Goal: Task Accomplishment & Management: Use online tool/utility

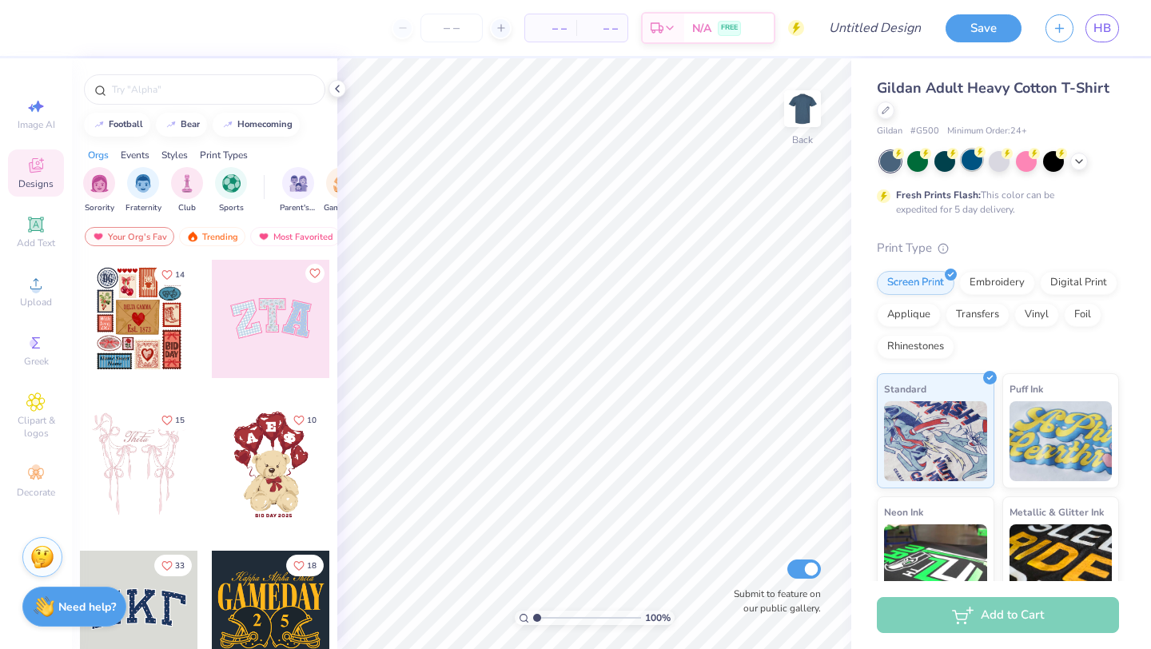
click at [963, 165] on div at bounding box center [972, 159] width 21 height 21
click at [896, 157] on circle at bounding box center [898, 153] width 11 height 11
click at [886, 167] on div at bounding box center [890, 161] width 21 height 21
click at [942, 164] on div at bounding box center [944, 159] width 21 height 21
click at [894, 161] on div at bounding box center [890, 161] width 21 height 21
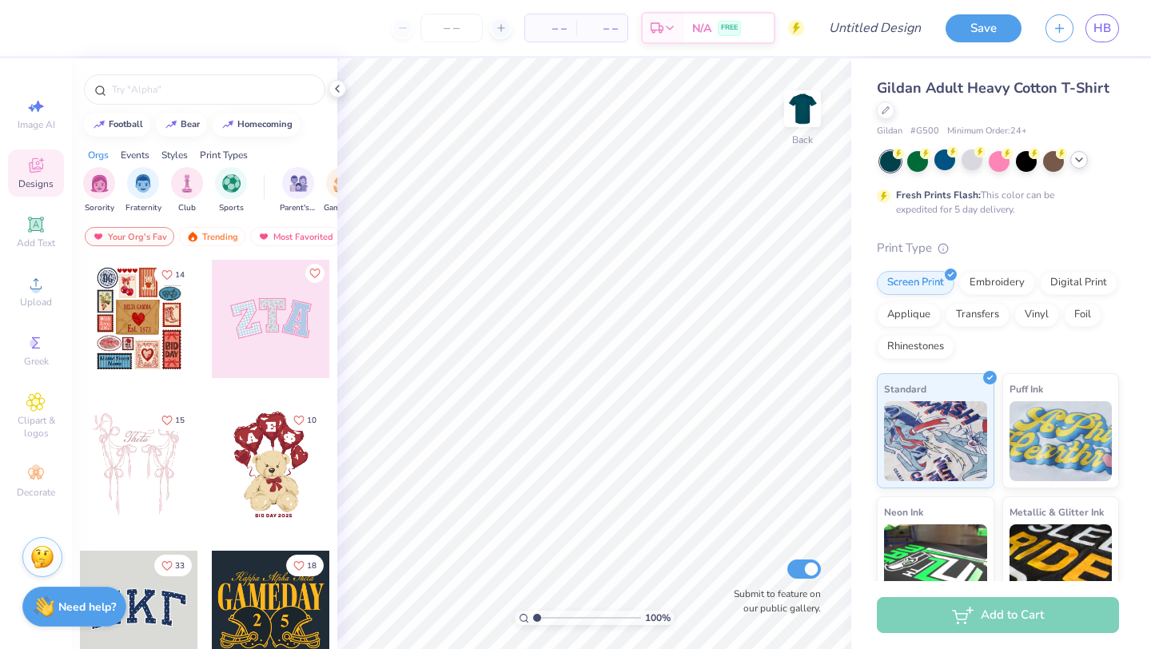
click at [1082, 162] on icon at bounding box center [1079, 159] width 13 height 13
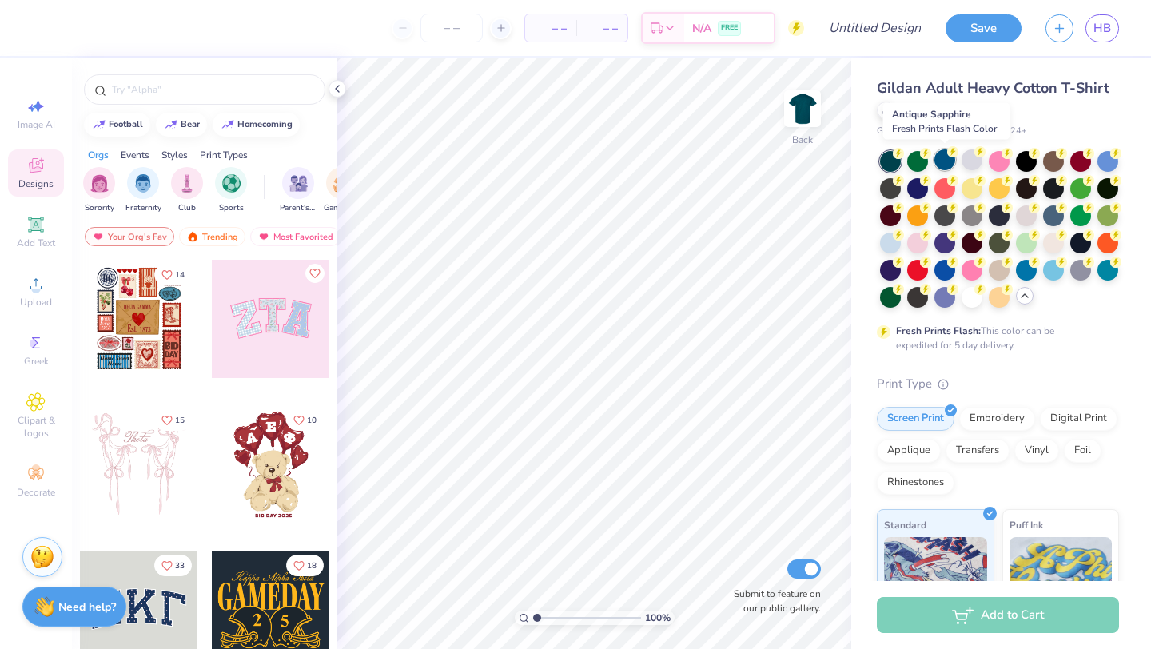
click at [942, 156] on div at bounding box center [944, 159] width 21 height 21
click at [890, 160] on div at bounding box center [890, 161] width 21 height 21
click at [923, 189] on div at bounding box center [917, 187] width 21 height 21
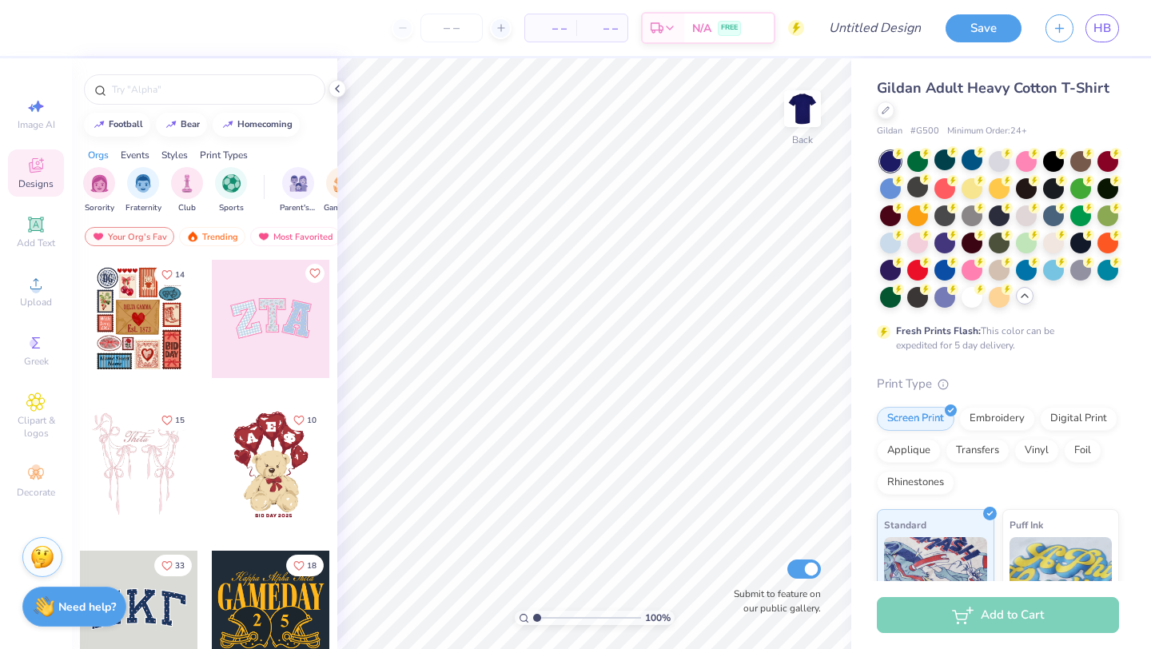
click at [890, 161] on div at bounding box center [890, 161] width 21 height 21
click at [971, 161] on div at bounding box center [972, 159] width 21 height 21
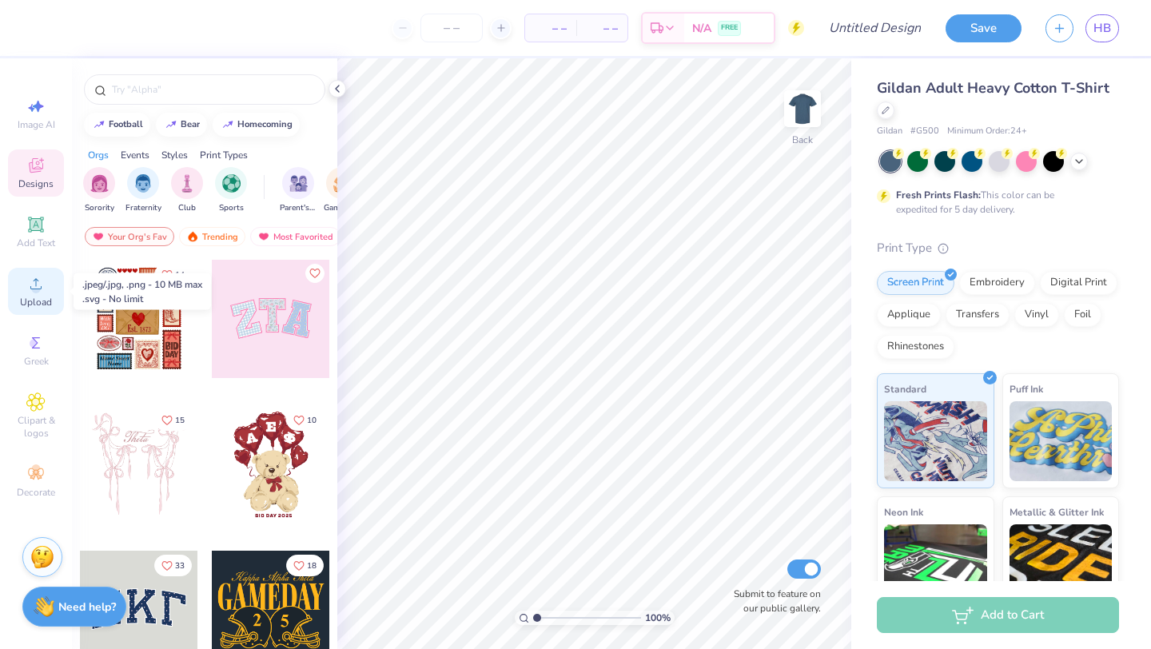
click at [14, 292] on div "Upload" at bounding box center [36, 291] width 56 height 47
click at [42, 281] on icon at bounding box center [35, 283] width 19 height 19
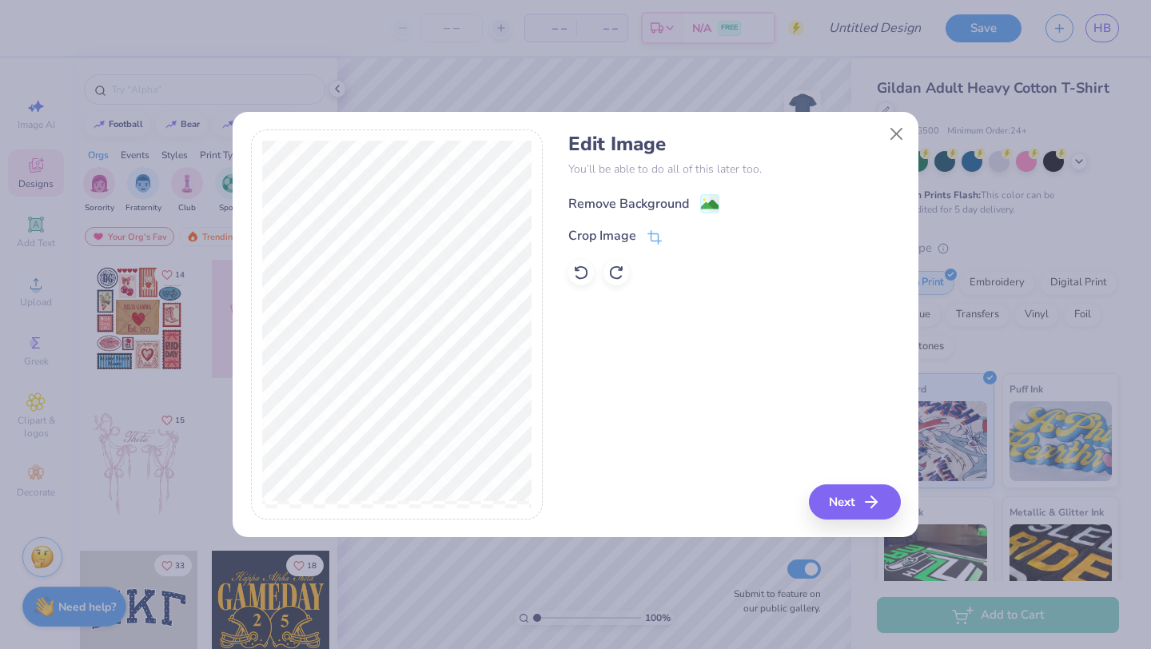
click at [659, 198] on div "Remove Background" at bounding box center [628, 203] width 121 height 19
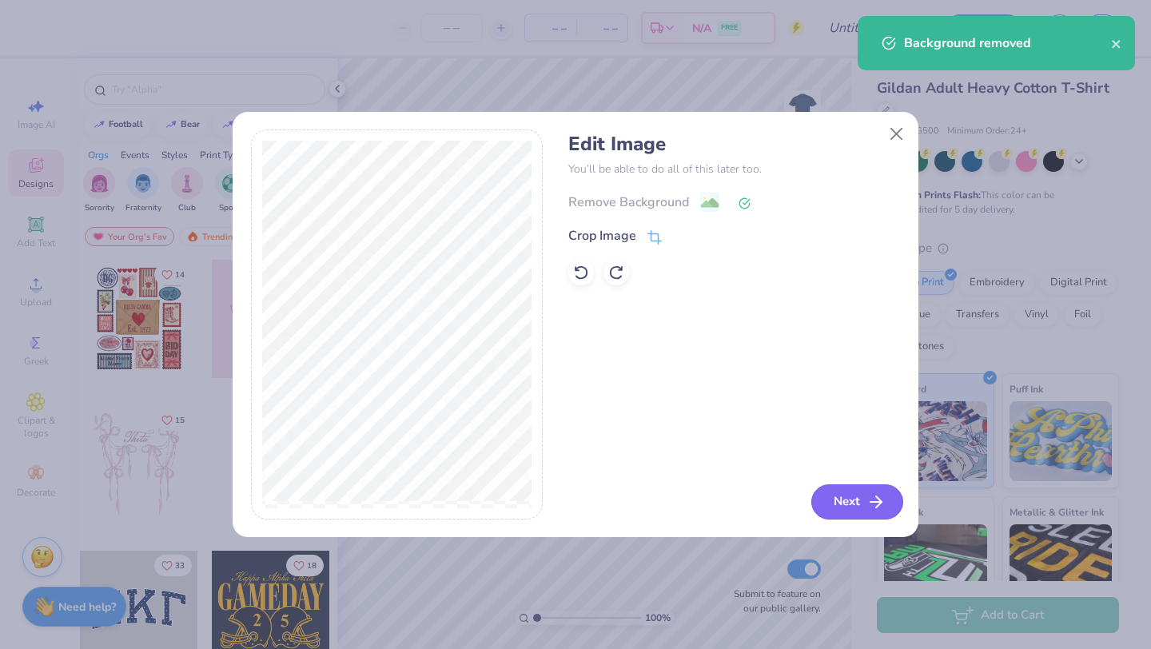
click at [876, 499] on icon "button" at bounding box center [876, 501] width 19 height 19
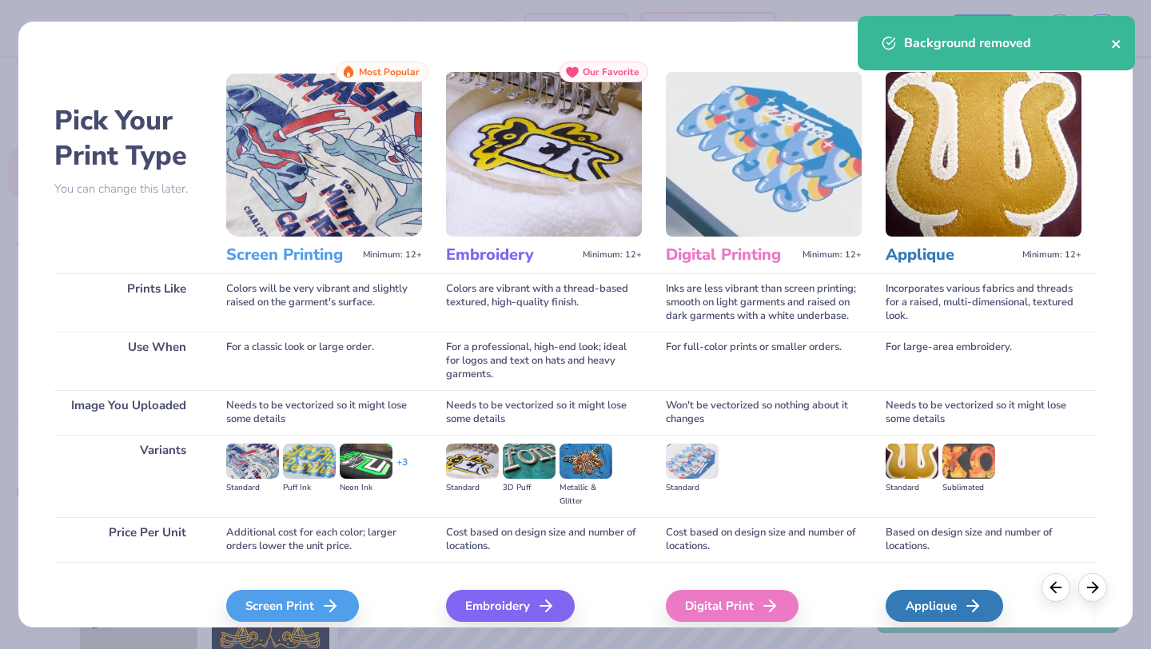
click at [1114, 39] on icon "close" at bounding box center [1116, 44] width 11 height 13
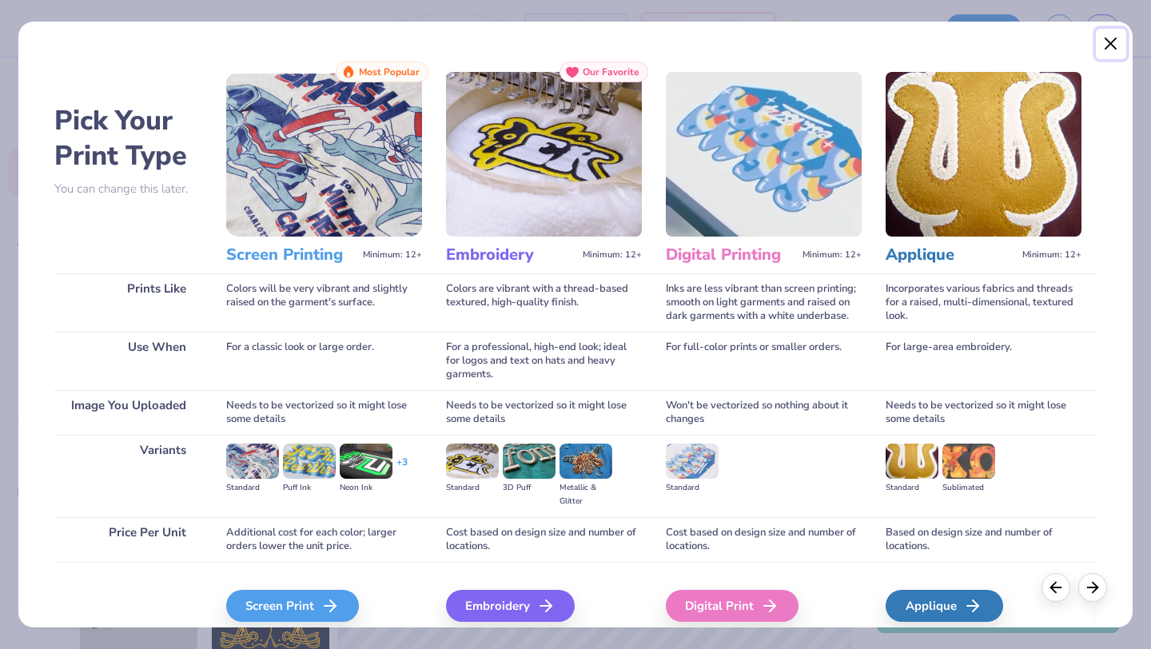
click at [1106, 51] on button "Close" at bounding box center [1111, 44] width 30 height 30
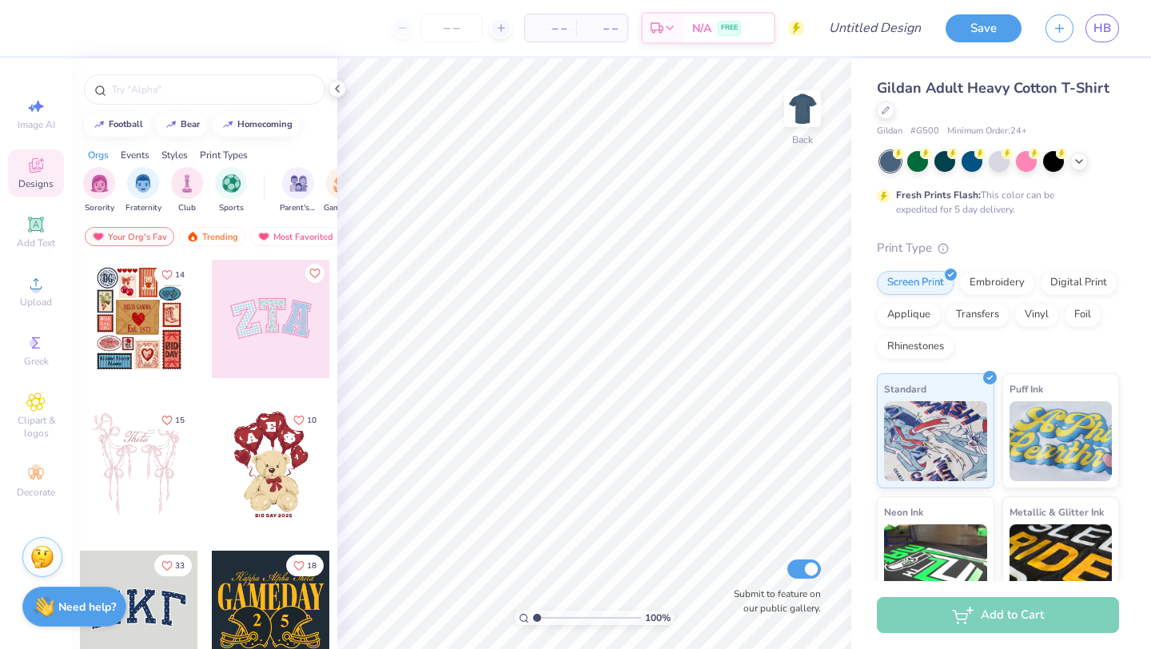
click at [29, 315] on div "Image AI Designs Add Text Upload Greek Clipart & logos Decorate" at bounding box center [36, 297] width 56 height 415
click at [46, 290] on div "Upload" at bounding box center [36, 291] width 56 height 47
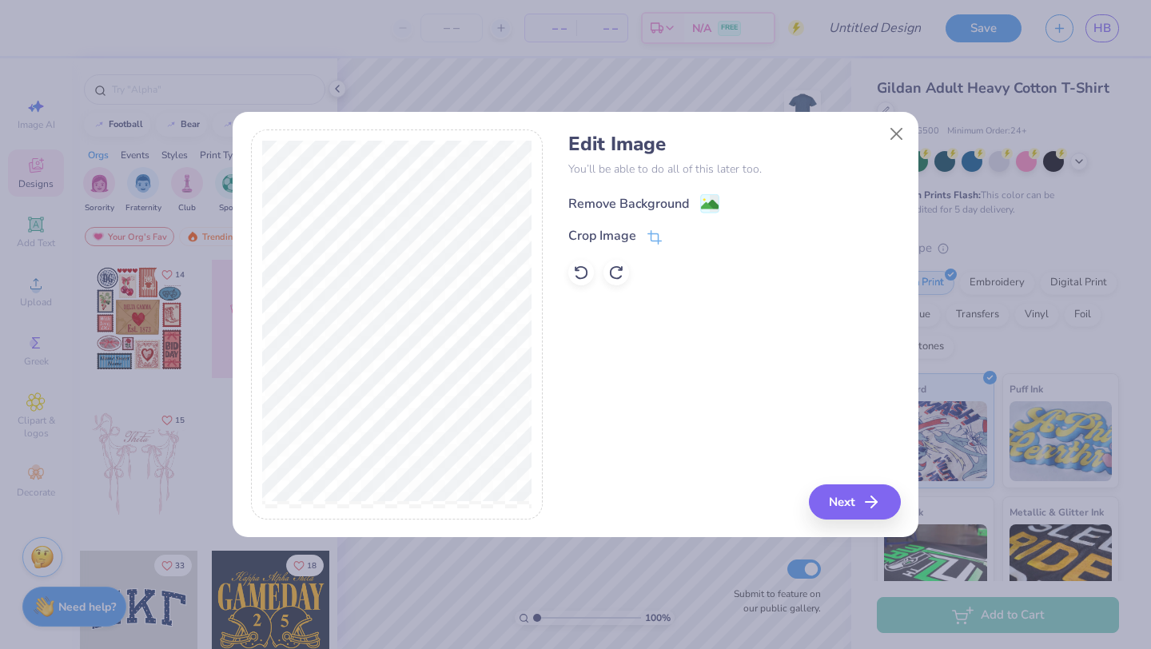
click at [632, 211] on div "Remove Background" at bounding box center [628, 203] width 121 height 19
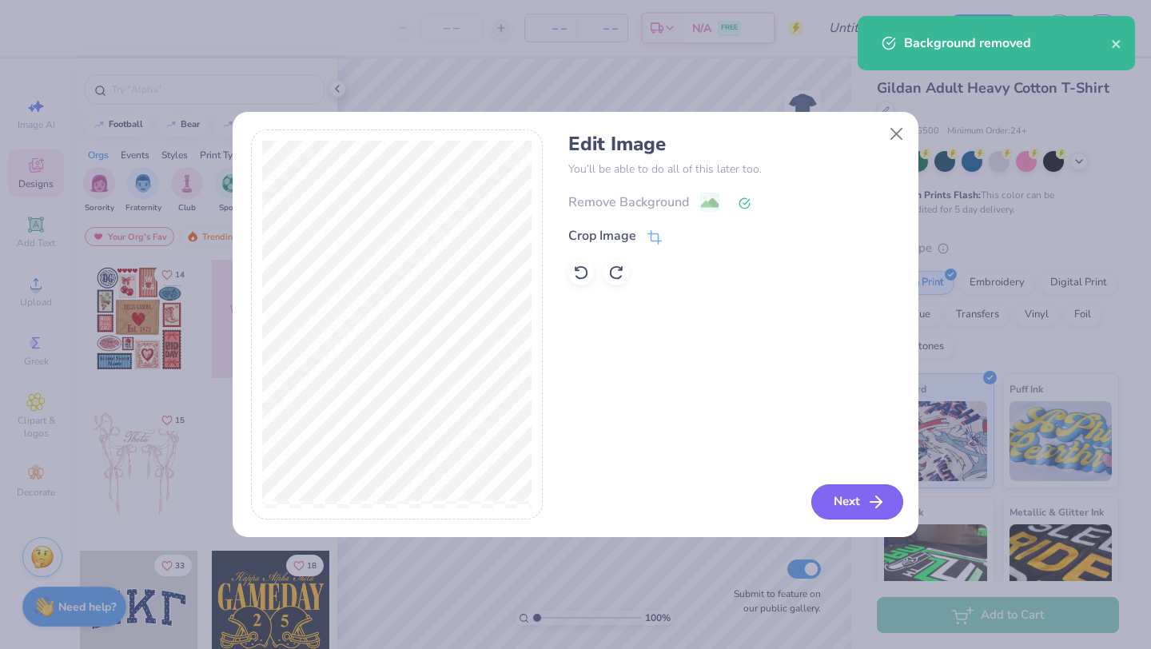
click at [847, 490] on button "Next" at bounding box center [857, 501] width 92 height 35
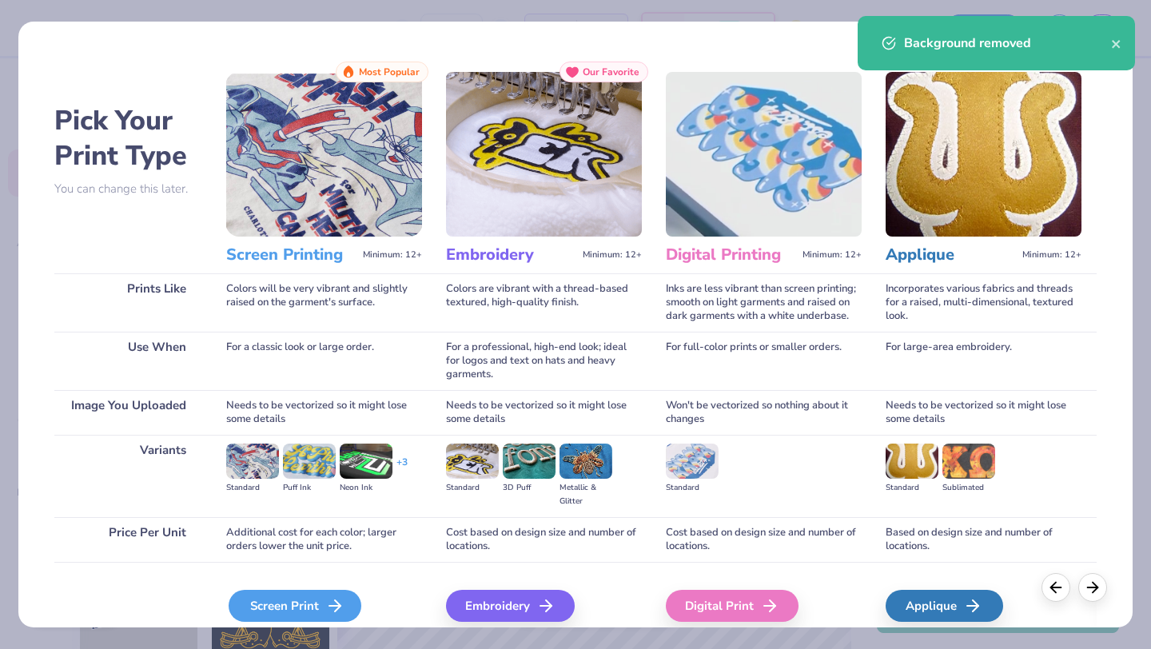
click at [325, 604] on icon at bounding box center [334, 605] width 19 height 19
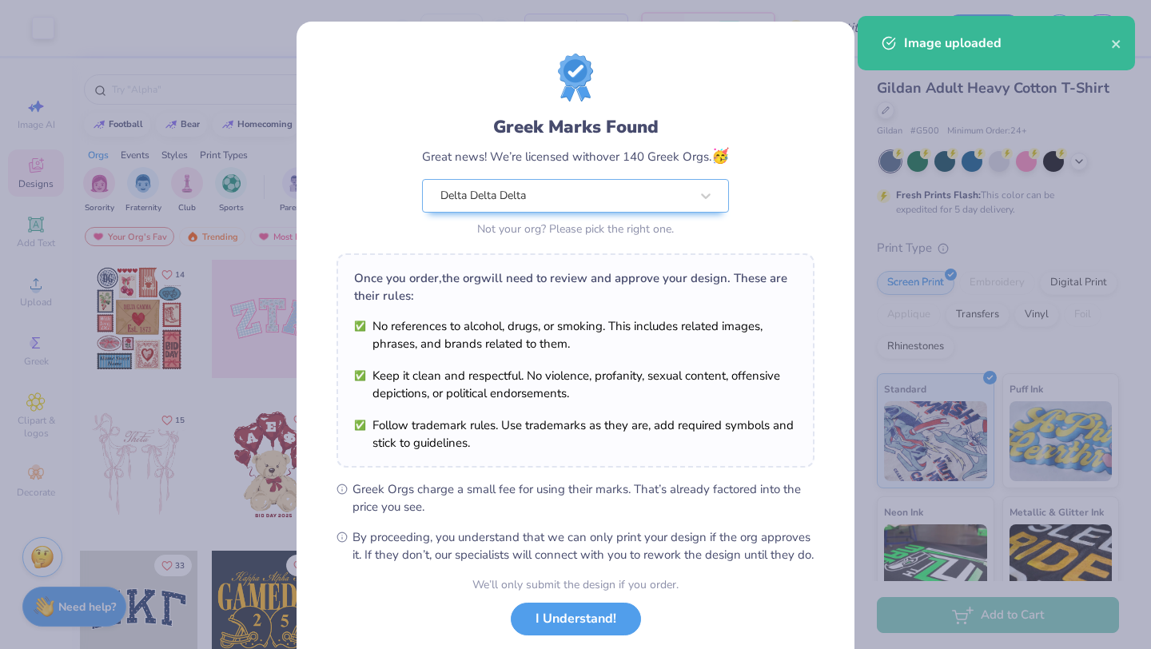
click at [461, 436] on div "Once you order, the org will need to review and approve your design. These are …" at bounding box center [576, 360] width 478 height 214
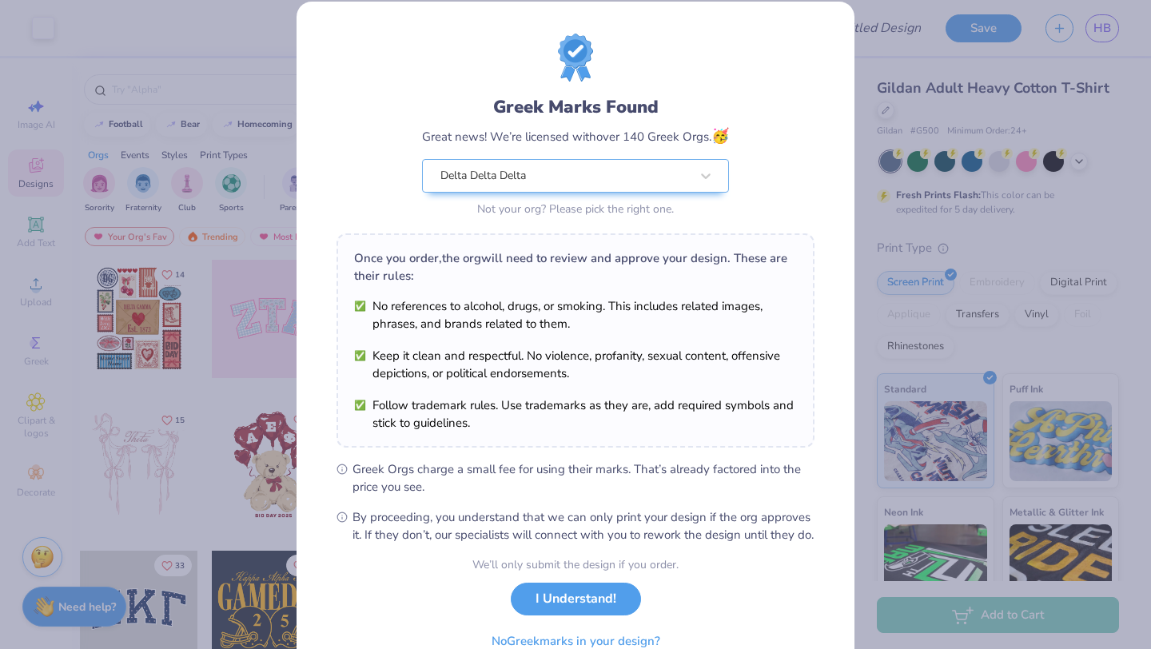
scroll to position [99, 0]
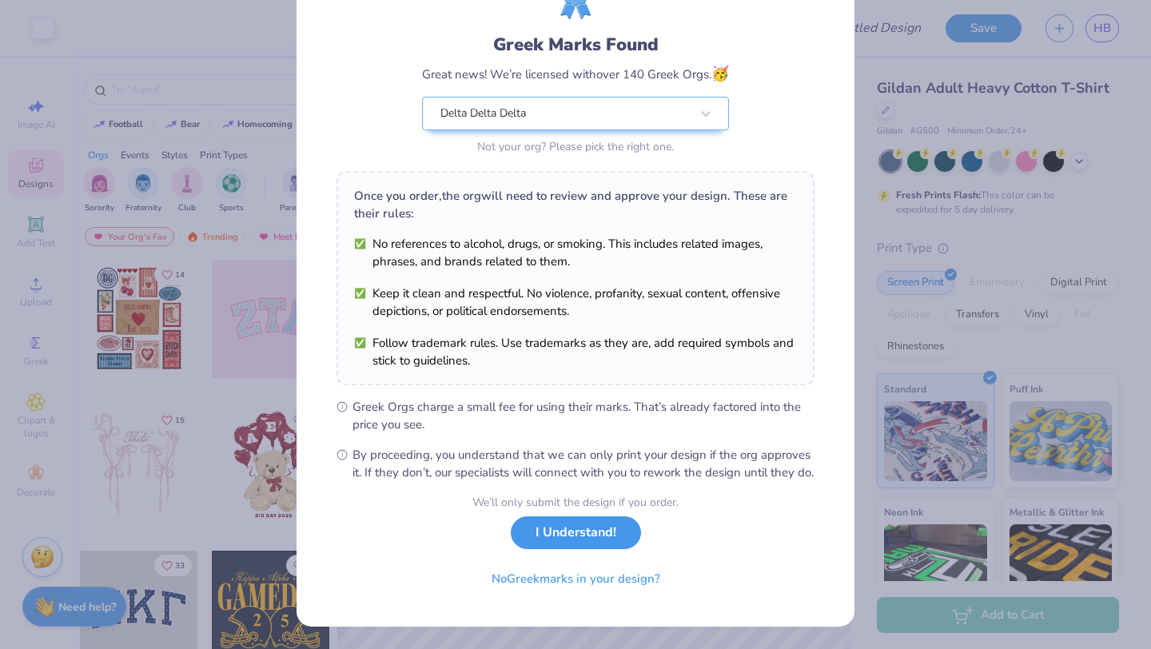
click at [594, 543] on button "I Understand!" at bounding box center [576, 532] width 130 height 33
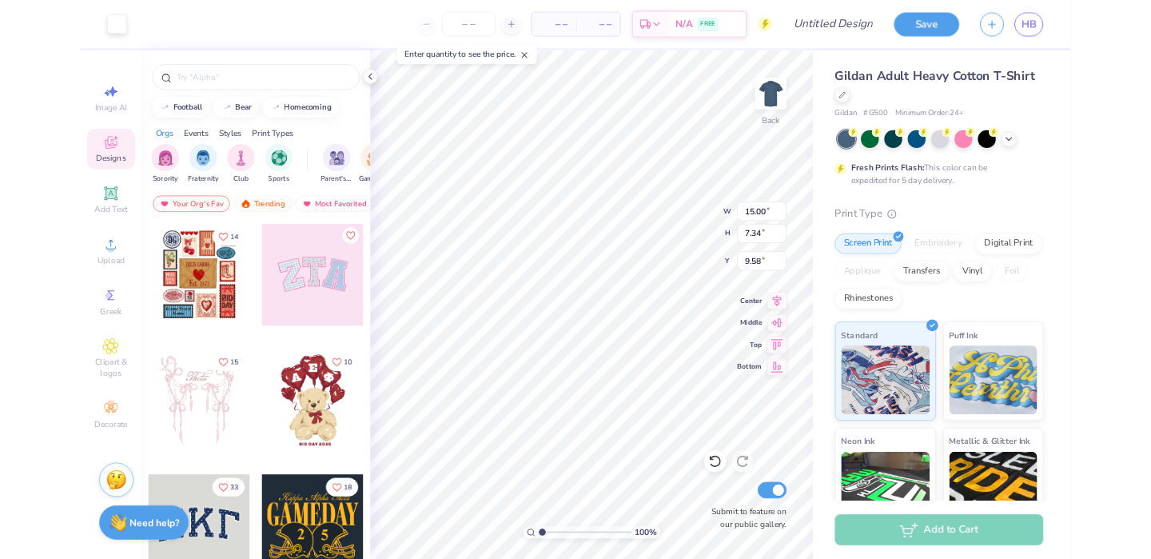
scroll to position [0, 0]
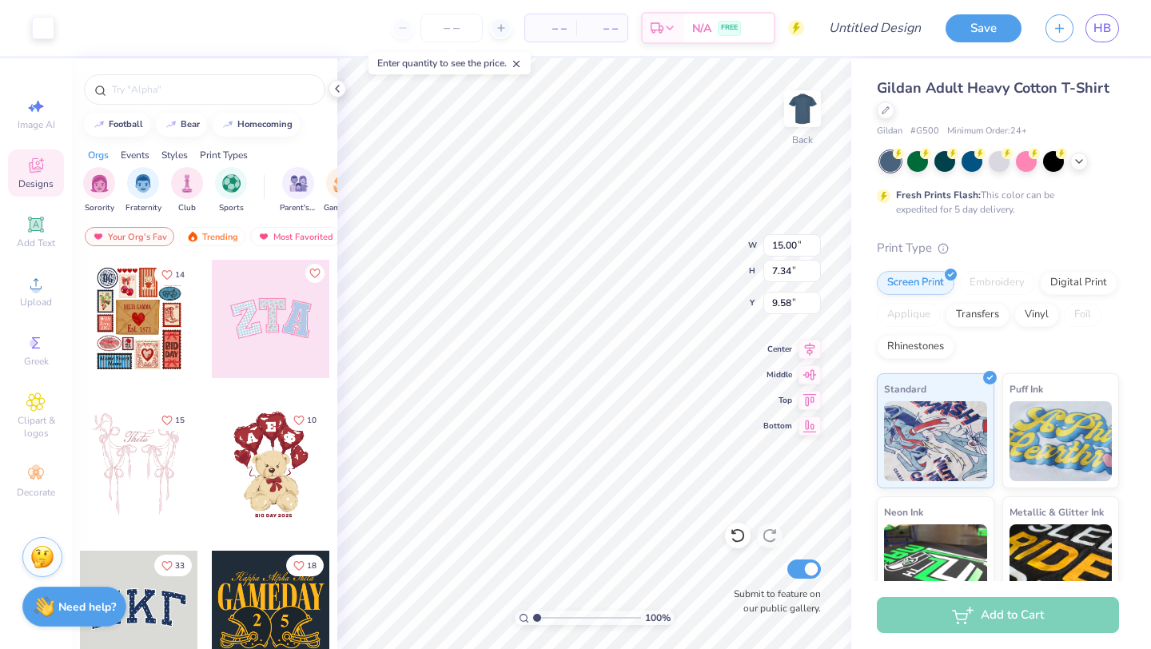
type input "7.78"
type input "3.81"
type input "3.74"
click at [803, 122] on img at bounding box center [803, 109] width 64 height 64
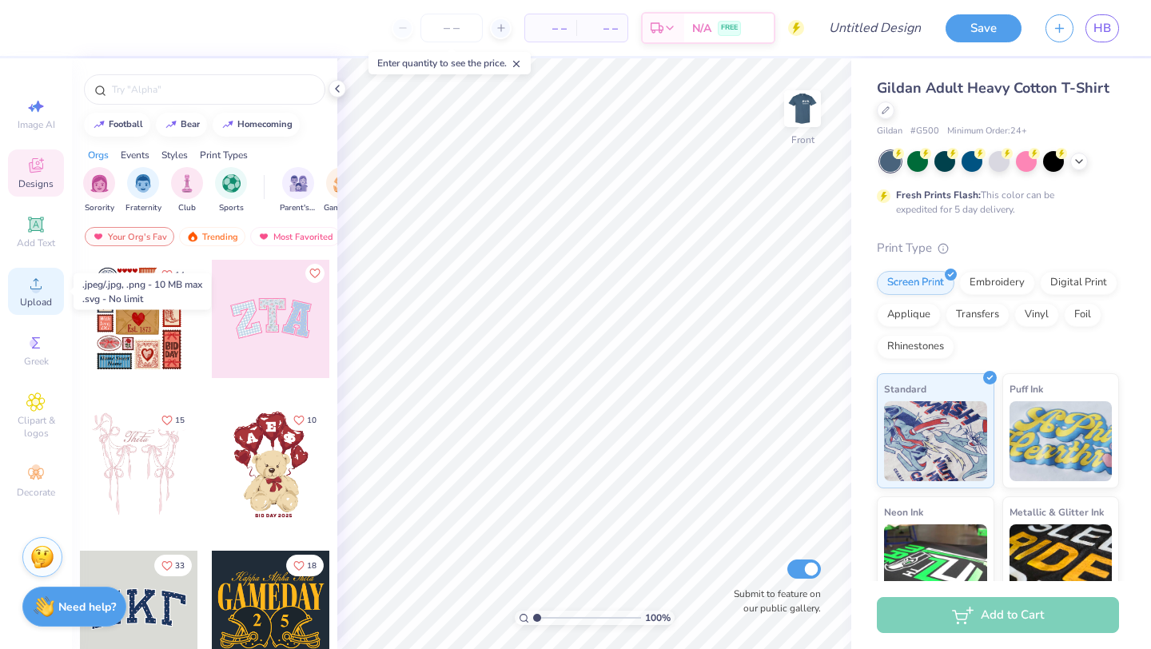
click at [38, 280] on icon at bounding box center [35, 283] width 19 height 19
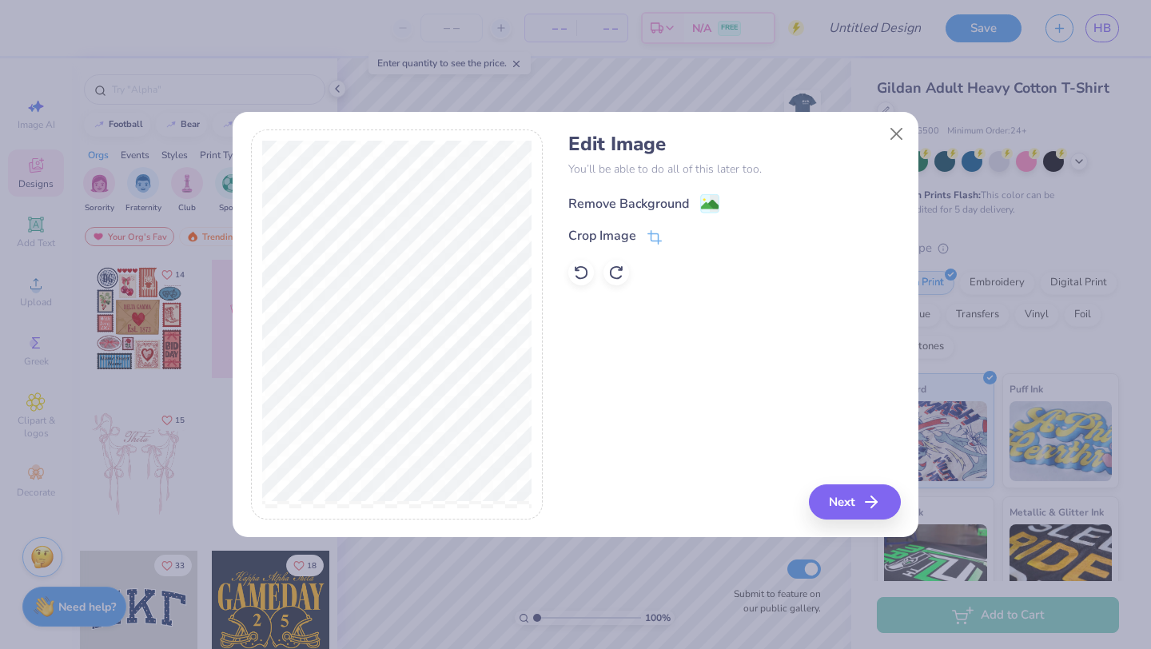
click at [651, 204] on div "Remove Background" at bounding box center [628, 203] width 121 height 19
click at [879, 507] on icon "button" at bounding box center [876, 501] width 19 height 19
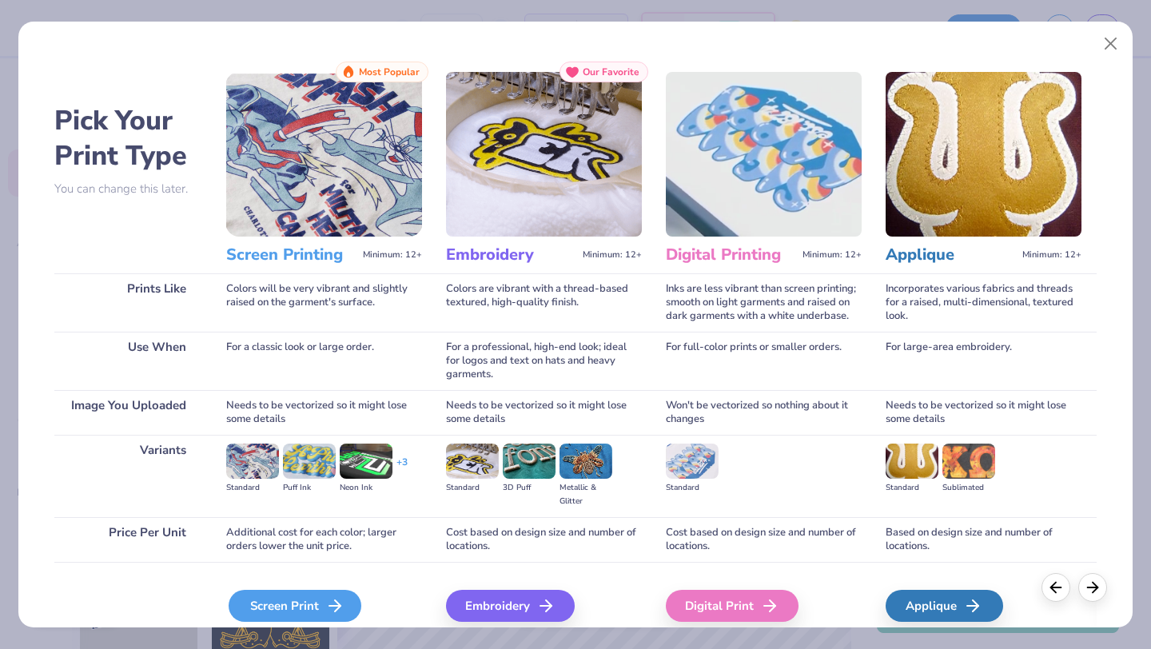
click at [299, 605] on div "Screen Print" at bounding box center [295, 606] width 133 height 32
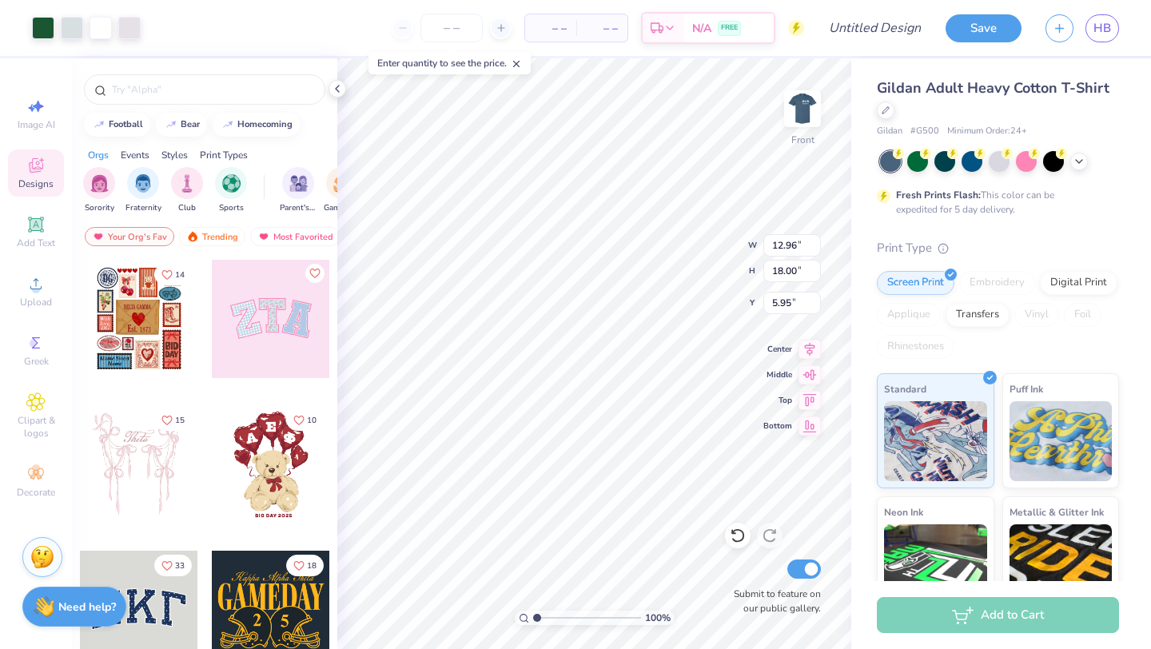
type input "5.95"
type input "4.88"
click at [794, 123] on img at bounding box center [803, 109] width 64 height 64
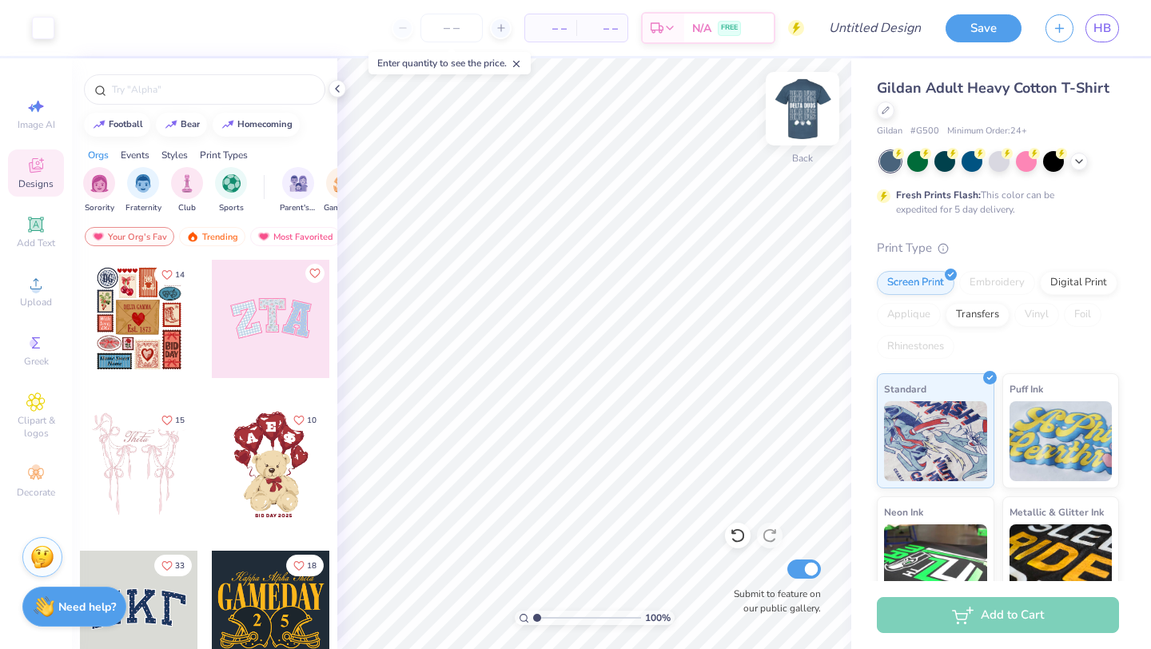
click at [805, 118] on img at bounding box center [803, 109] width 64 height 64
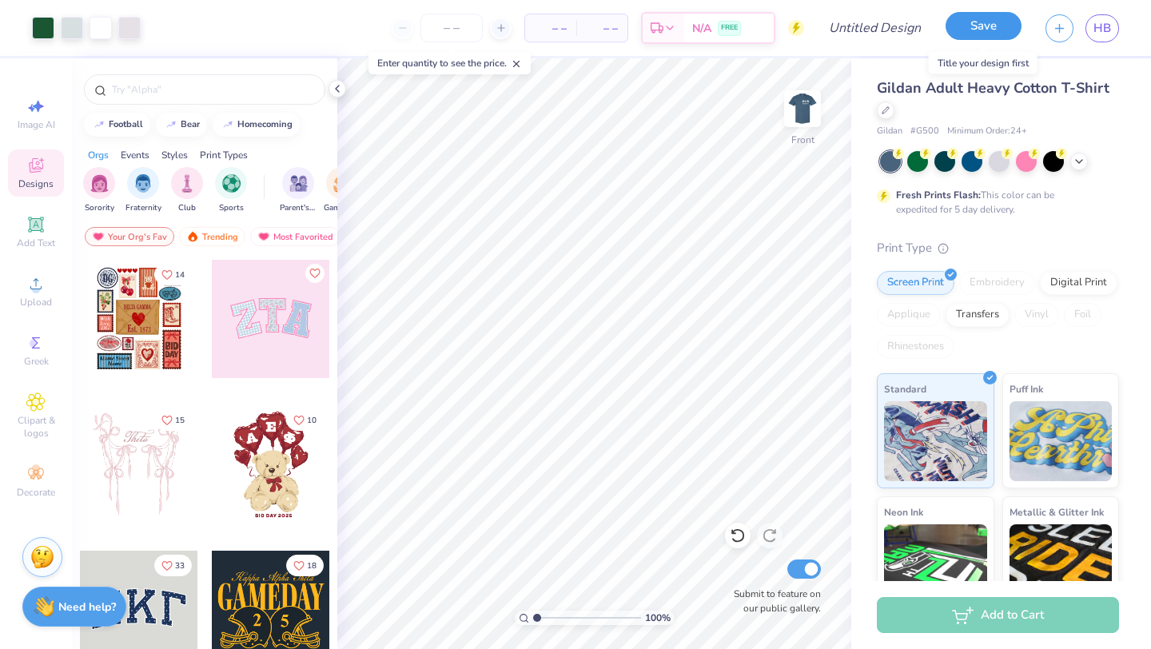
click at [983, 34] on button "Save" at bounding box center [984, 26] width 76 height 28
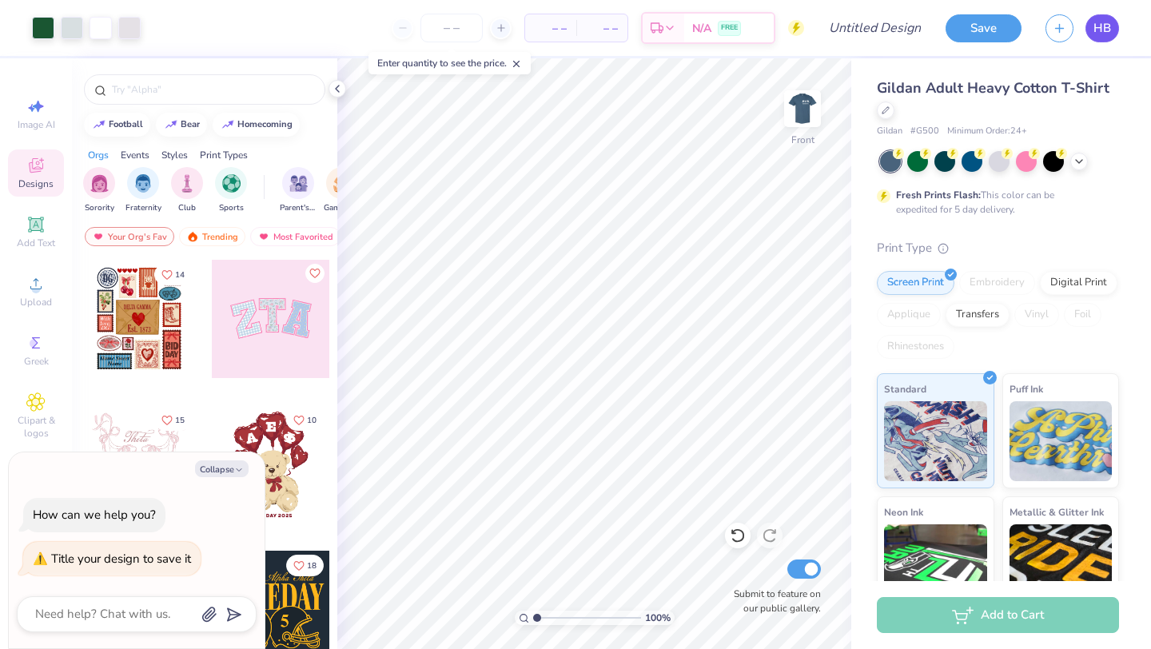
click at [1106, 37] on link "HB" at bounding box center [1103, 28] width 34 height 28
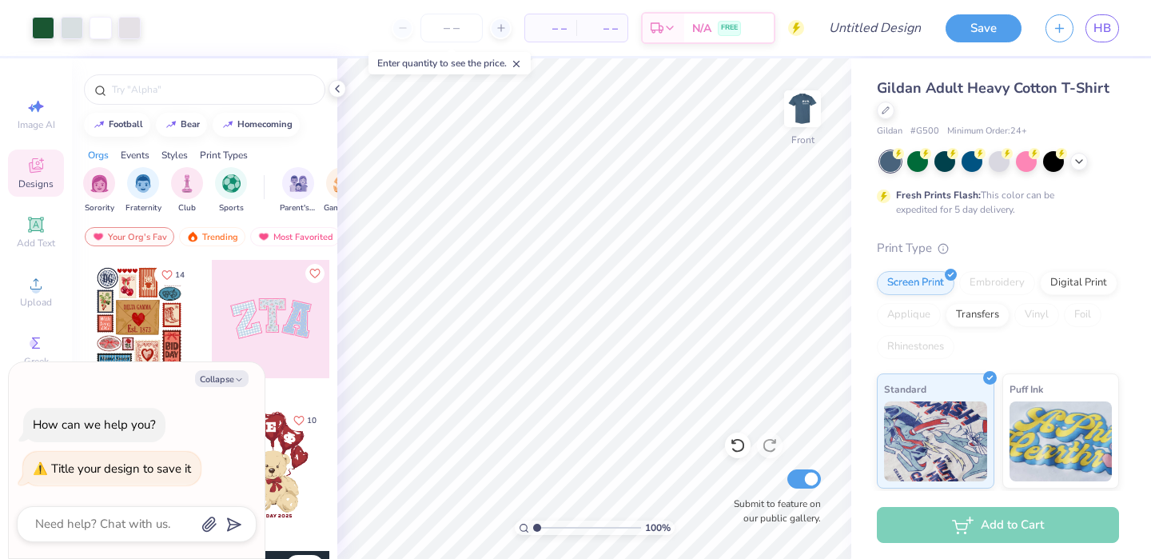
type textarea "x"
